Goal: Information Seeking & Learning: Learn about a topic

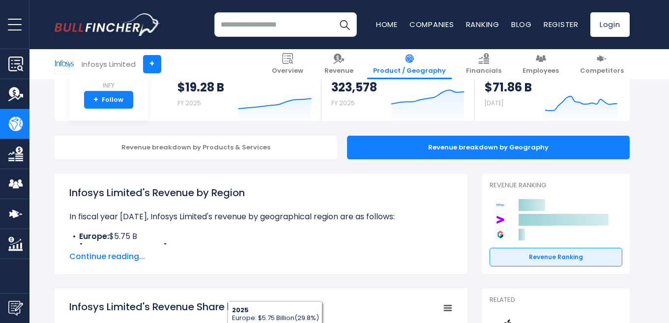
scroll to position [138, 0]
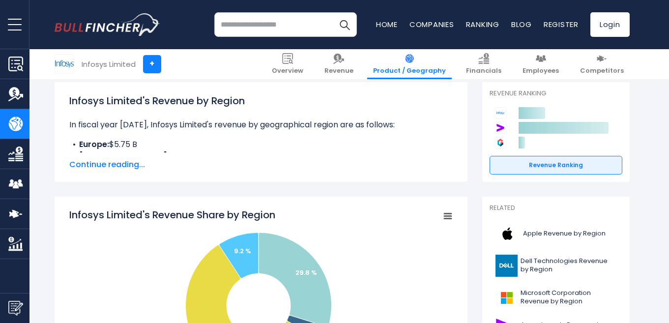
click at [94, 165] on span "Continue reading..." at bounding box center [261, 165] width 384 height 12
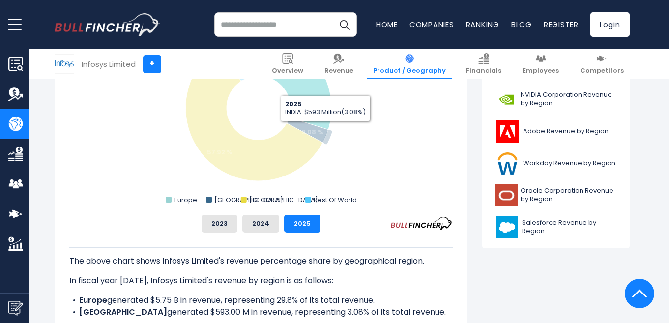
scroll to position [433, 0]
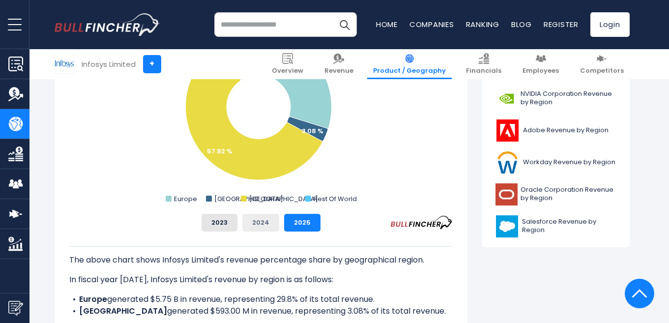
click at [256, 226] on button "2024" at bounding box center [260, 223] width 37 height 18
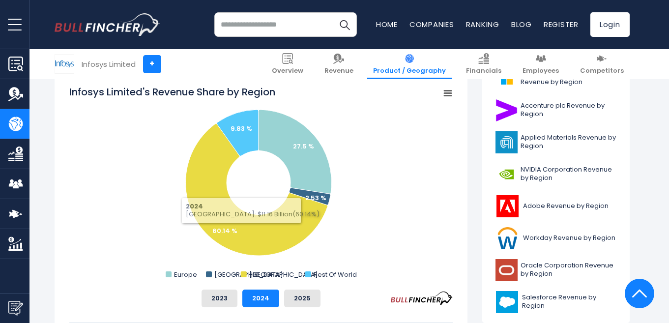
scroll to position [354, 0]
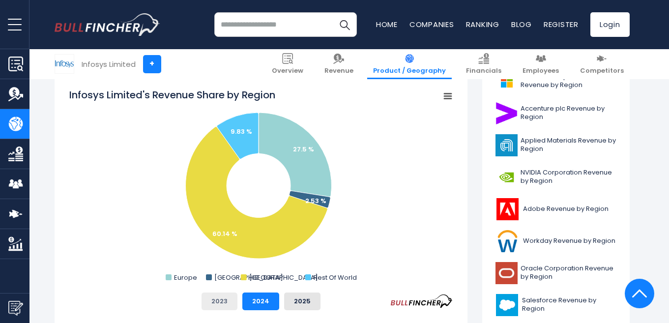
click at [221, 300] on button "2023" at bounding box center [220, 302] width 36 height 18
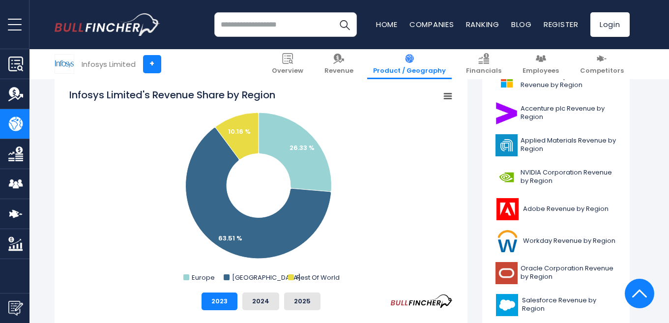
click at [400, 166] on rect "Infosys Limited's Revenue Share by Region" at bounding box center [261, 186] width 384 height 197
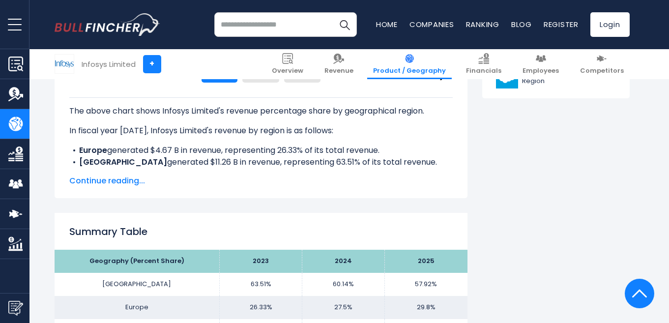
scroll to position [689, 0]
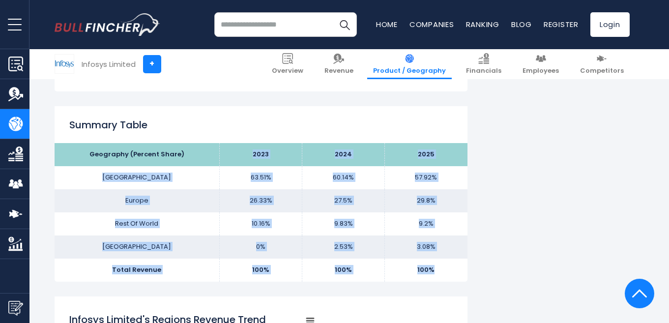
drag, startPoint x: 252, startPoint y: 151, endPoint x: 435, endPoint y: 269, distance: 218.1
click at [435, 269] on tbody "Geography (Percent Share) 2023 2024 2025 North America 63.51% 60.14% Europe Res…" at bounding box center [261, 212] width 413 height 138
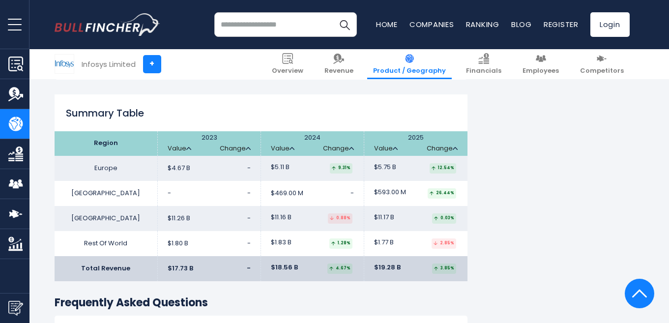
scroll to position [1633, 0]
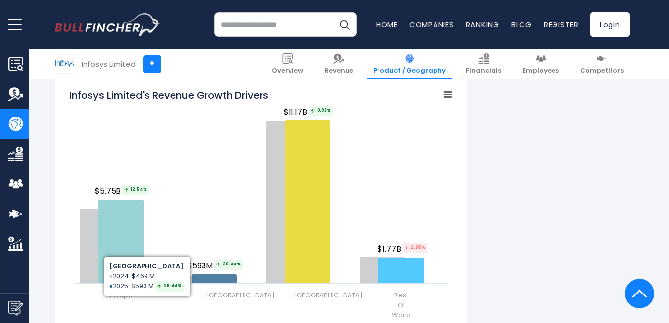
scroll to position [1279, 0]
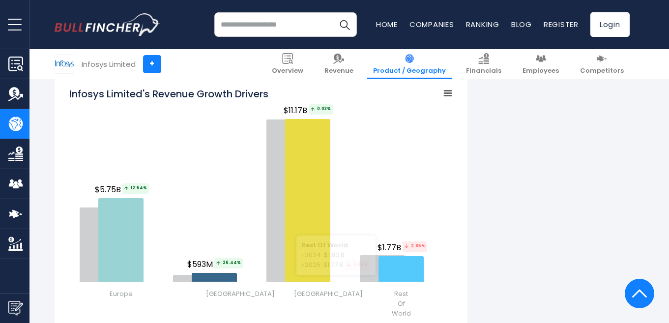
click at [441, 94] on rect "Infosys Limited's Revenue Growth Drivers" at bounding box center [448, 93] width 14 height 14
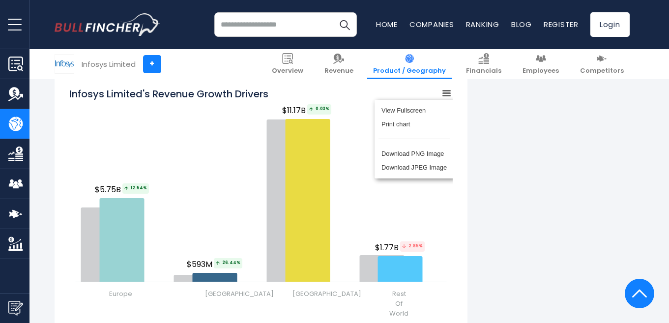
click at [441, 94] on div "View Fullscreen Print chart Download PNG Image Download JPEG Image" at bounding box center [414, 139] width 107 height 106
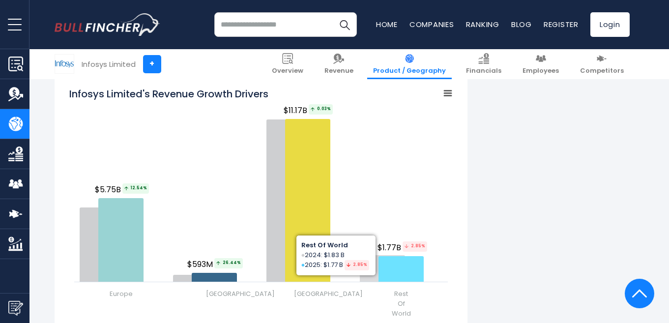
click at [378, 164] on rect "Infosys Limited's Revenue Growth Drivers" at bounding box center [261, 203] width 384 height 246
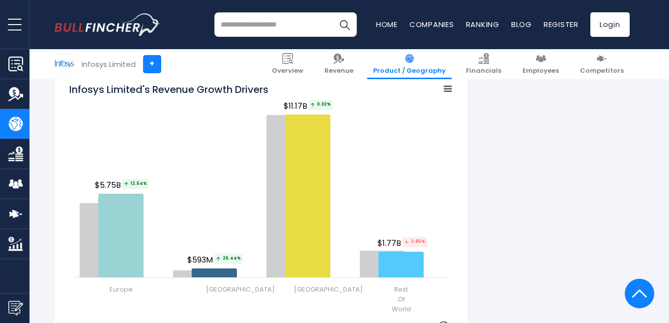
scroll to position [1318, 0]
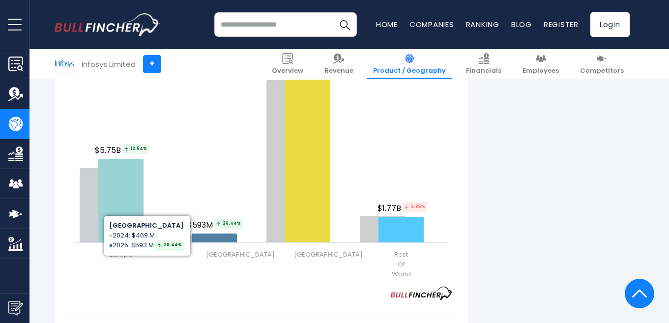
click at [166, 237] on rect "Infosys Limited's Revenue Growth Drivers" at bounding box center [261, 164] width 384 height 246
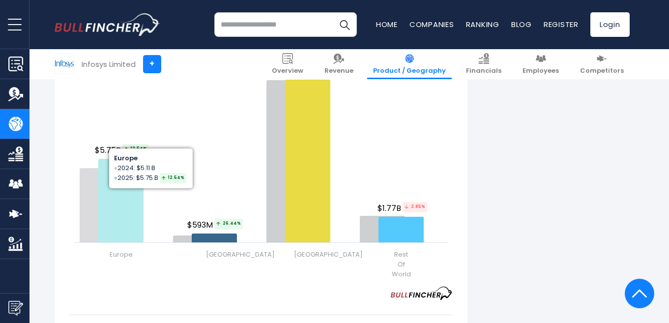
click at [116, 167] on icon "Infosys Limited's Revenue Growth Drivers" at bounding box center [120, 201] width 45 height 84
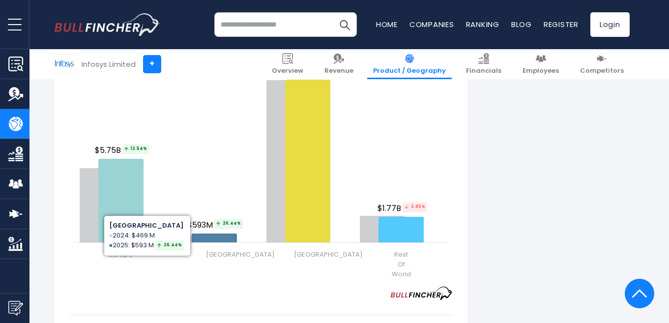
click at [225, 141] on rect "Infosys Limited's Revenue Growth Drivers" at bounding box center [261, 164] width 384 height 246
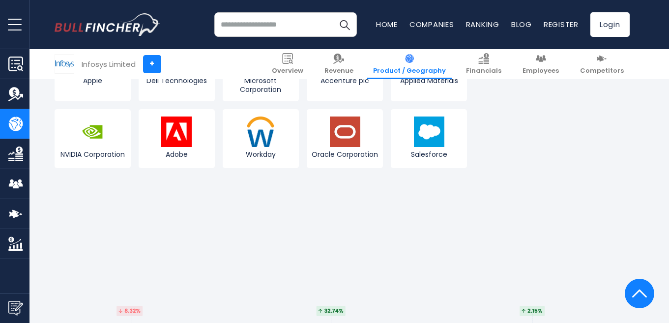
scroll to position [2066, 0]
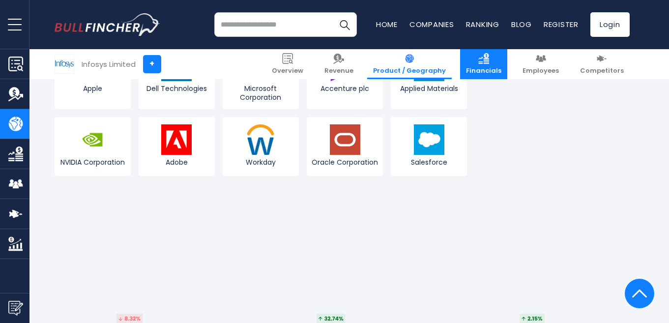
click at [491, 72] on span "Financials" at bounding box center [483, 71] width 35 height 8
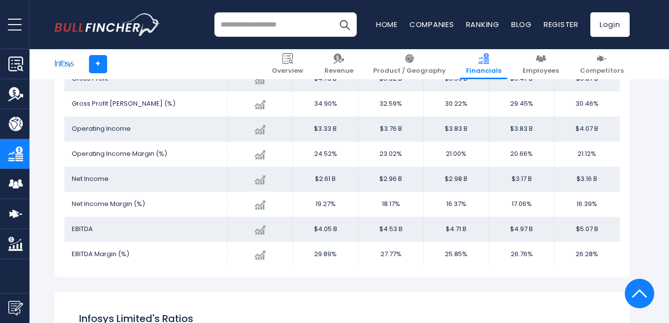
scroll to position [1447, 0]
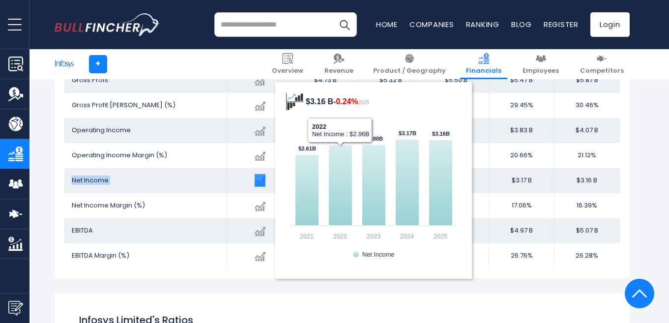
drag, startPoint x: 69, startPoint y: 179, endPoint x: 361, endPoint y: 191, distance: 292.4
click at [361, 191] on tr "Net Income Created with Highcharts 12.1.2 $3.16 B -0.24% 2025 $2.61B ​ $2.61B $…" at bounding box center [342, 180] width 556 height 25
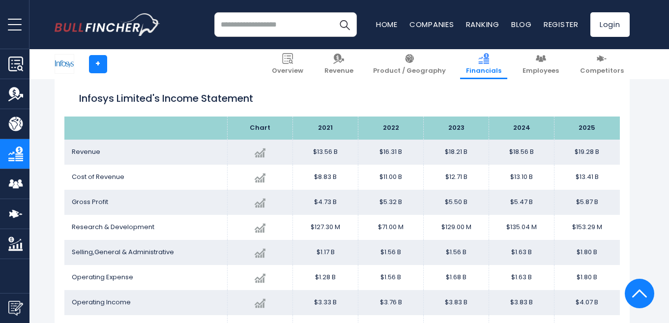
scroll to position [542, 0]
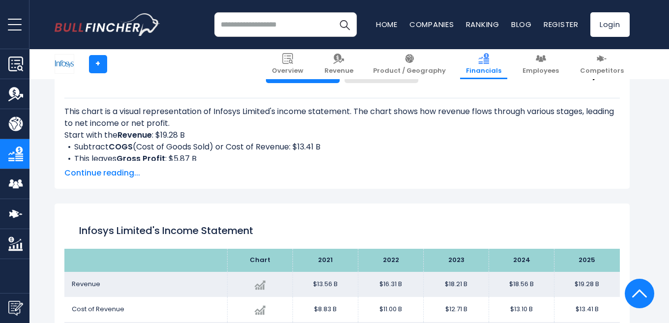
scroll to position [384, 0]
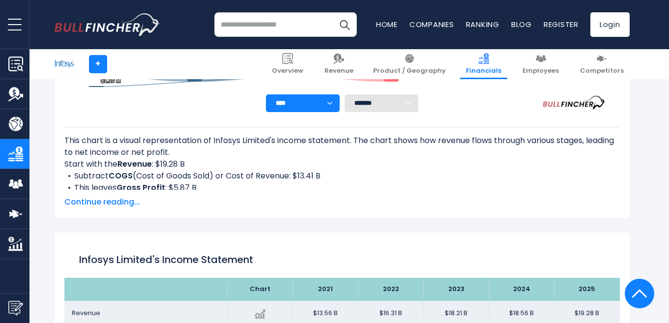
click at [331, 99] on select "**** **** **** **** **** ****" at bounding box center [303, 103] width 74 height 18
click at [391, 213] on div "Infosys Limited's Income Statement Analysis: Revenue to Profit Breakdown Create…" at bounding box center [342, 28] width 575 height 379
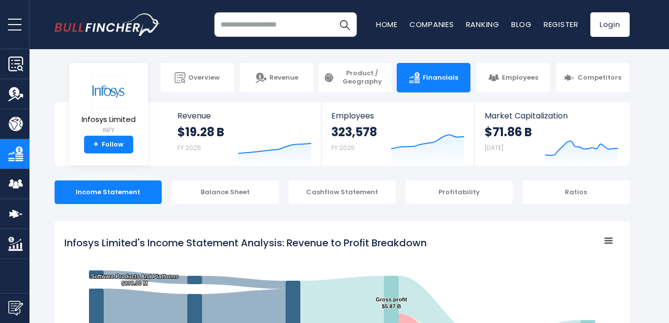
scroll to position [0, 0]
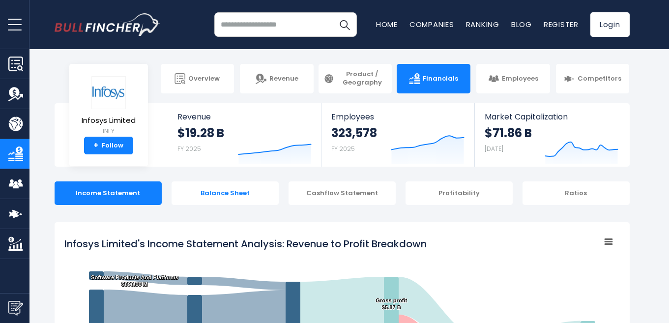
click at [252, 198] on div "Balance Sheet" at bounding box center [225, 193] width 107 height 24
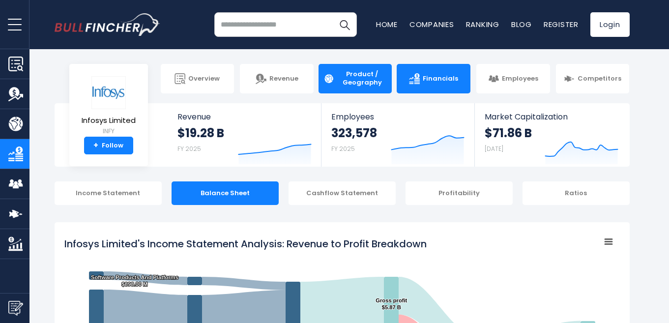
click at [358, 77] on span "Product / Geography" at bounding box center [362, 78] width 50 height 17
click at [374, 76] on span "Product / Geography" at bounding box center [362, 78] width 50 height 17
click at [368, 78] on span "Product / Geography" at bounding box center [362, 78] width 50 height 17
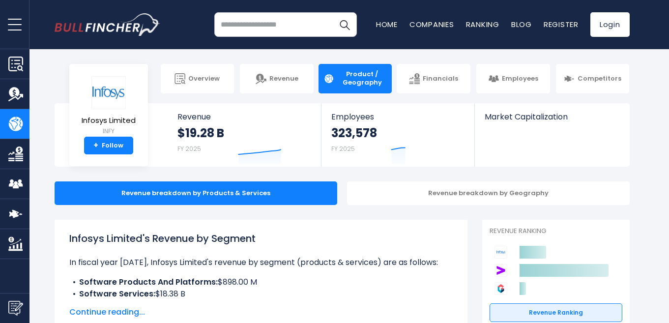
click at [666, 106] on section "Infosys Limited INFY + Follow Revenue $19.28 B FY 2025 Created with Highcharts …" at bounding box center [342, 134] width 655 height 63
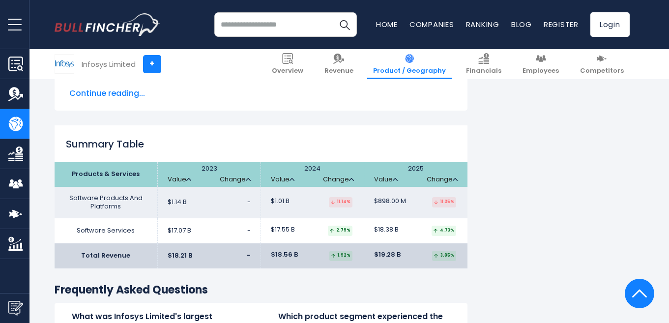
scroll to position [1456, 0]
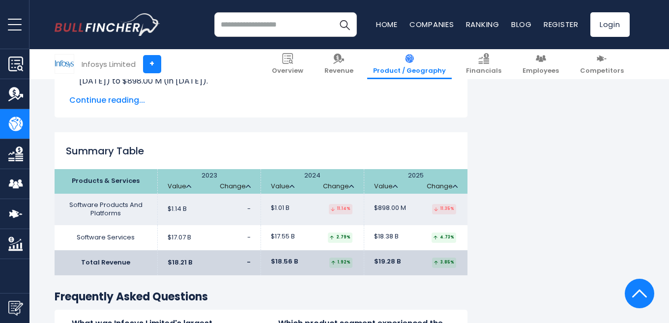
click at [415, 70] on span "Product / Geography" at bounding box center [409, 71] width 73 height 8
click at [440, 69] on span "Product / Geography" at bounding box center [409, 71] width 73 height 8
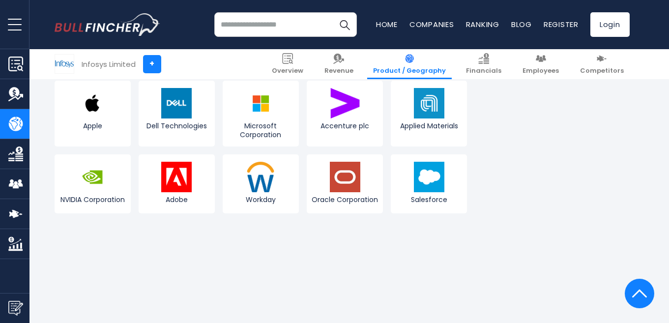
scroll to position [1869, 0]
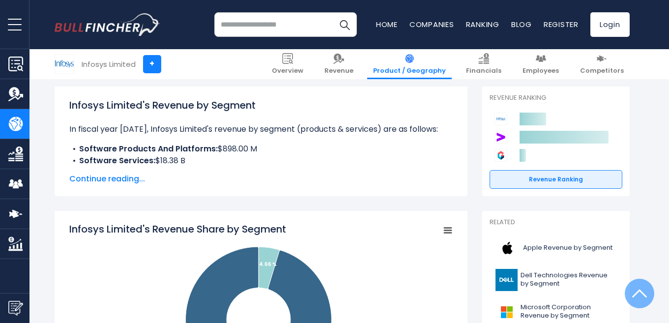
scroll to position [118, 0]
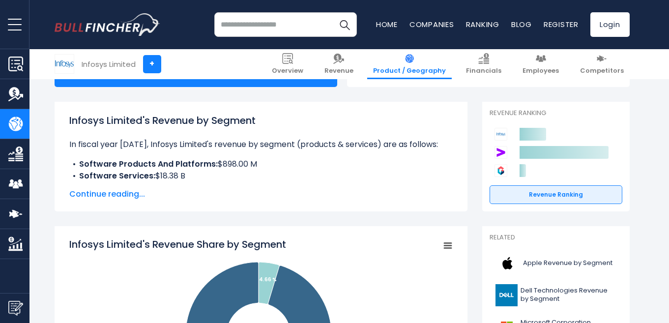
click at [123, 189] on span "Continue reading..." at bounding box center [261, 194] width 384 height 12
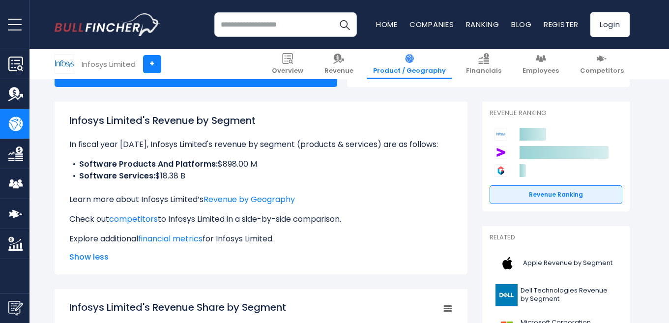
click at [438, 69] on span "Product / Geography" at bounding box center [409, 71] width 73 height 8
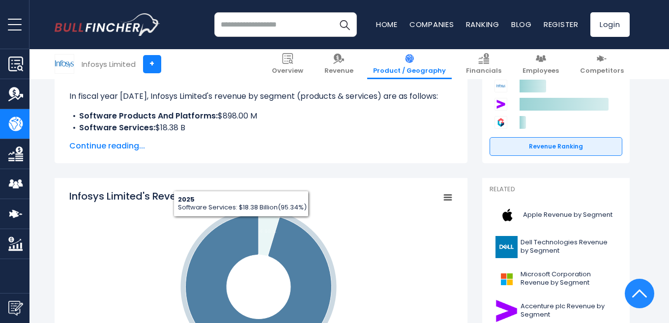
scroll to position [177, 0]
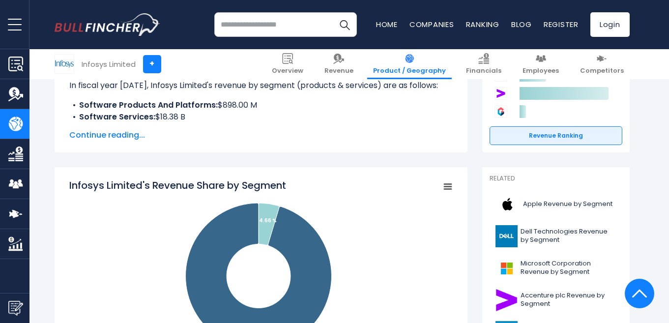
click at [128, 132] on span "Continue reading..." at bounding box center [261, 135] width 384 height 12
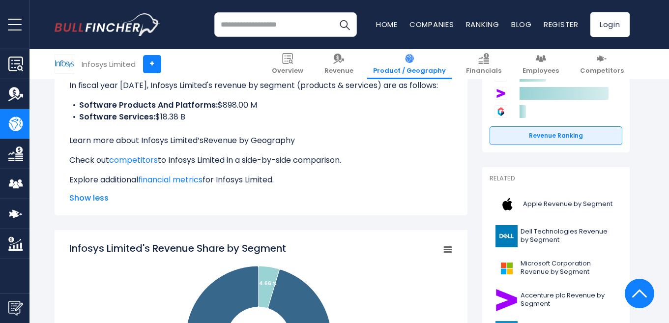
click at [263, 138] on link "Revenue by Geography" at bounding box center [249, 140] width 91 height 11
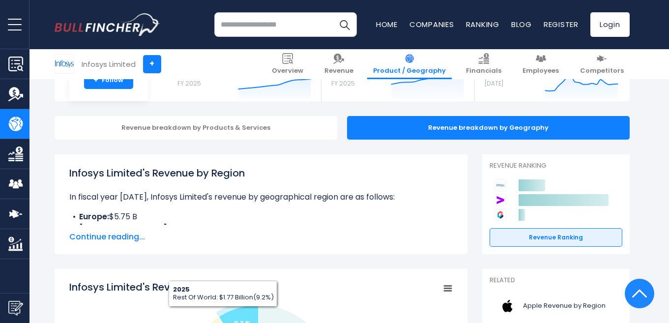
scroll to position [157, 0]
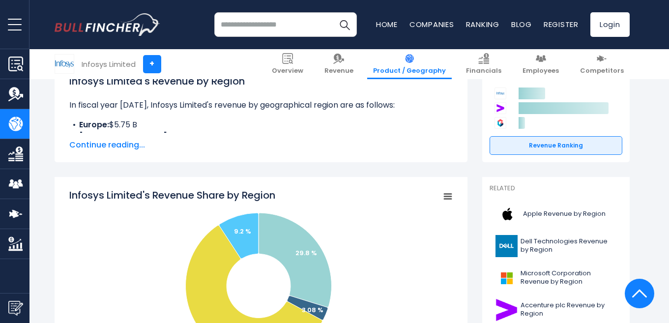
click at [104, 147] on span "Continue reading..." at bounding box center [261, 145] width 384 height 12
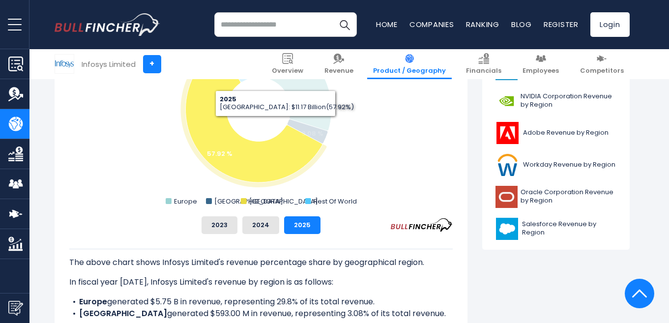
scroll to position [433, 0]
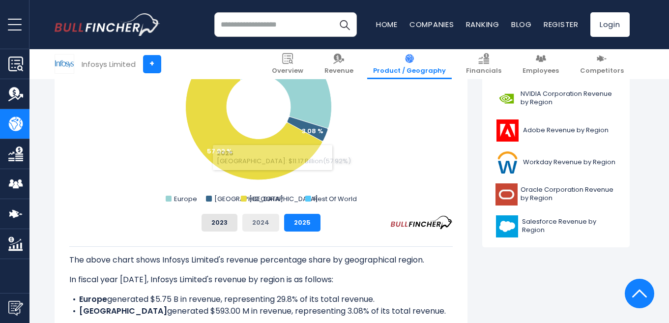
click at [263, 217] on button "2024" at bounding box center [260, 223] width 37 height 18
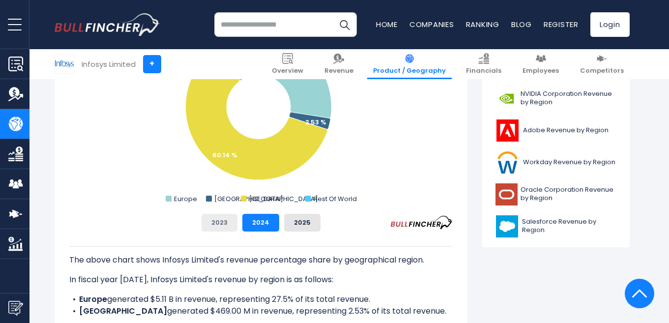
click at [219, 224] on button "2023" at bounding box center [220, 223] width 36 height 18
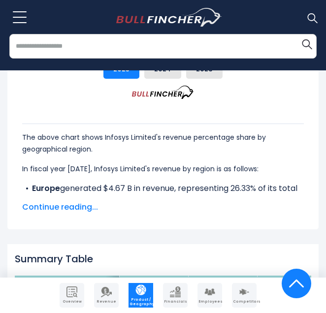
scroll to position [678, 0]
